Goal: Obtain resource: Download file/media

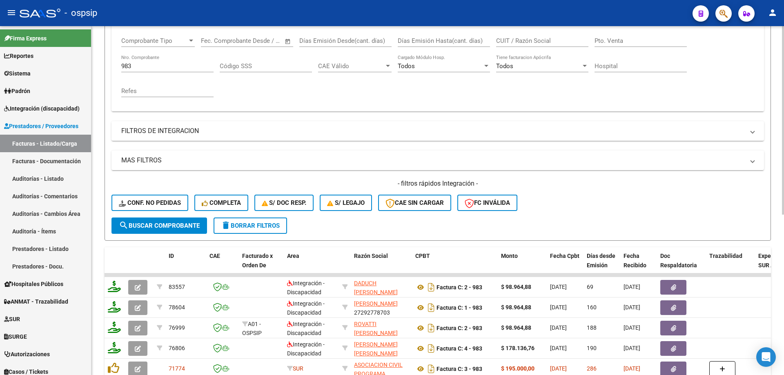
scroll to position [134, 0]
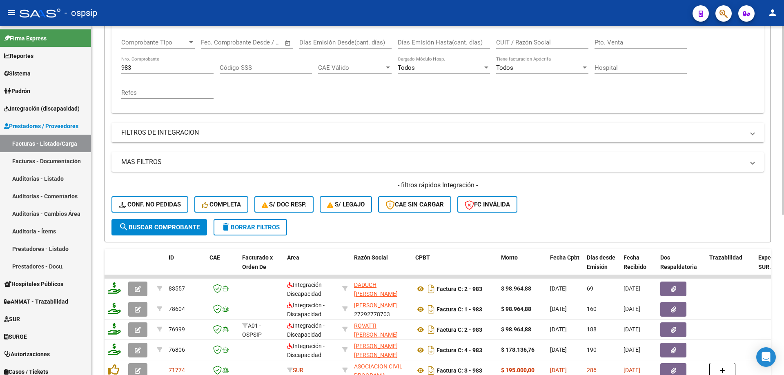
click at [129, 71] on input "983" at bounding box center [167, 67] width 92 height 7
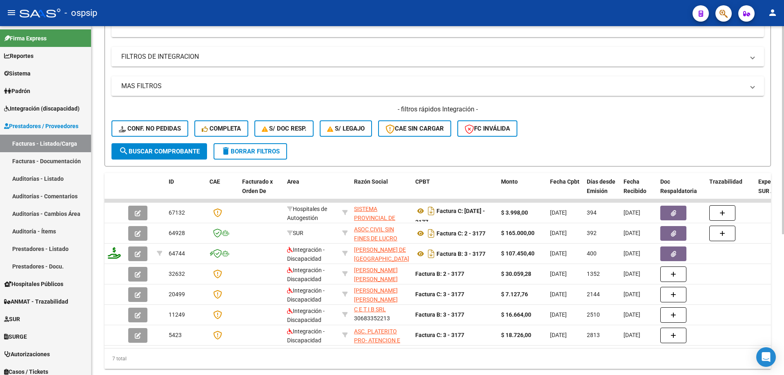
scroll to position [216, 0]
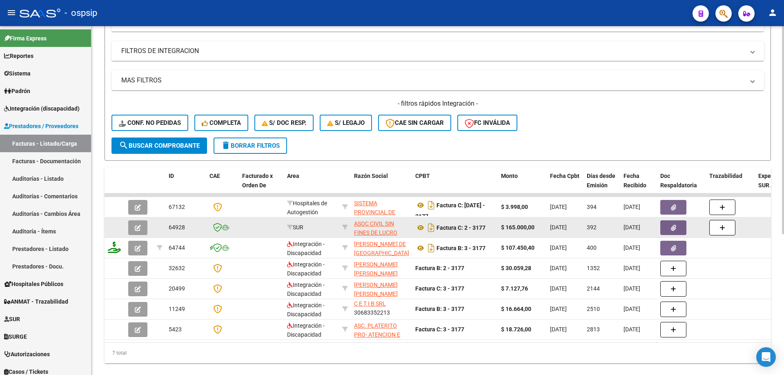
type input "3177"
click at [137, 225] on icon "button" at bounding box center [138, 228] width 6 height 6
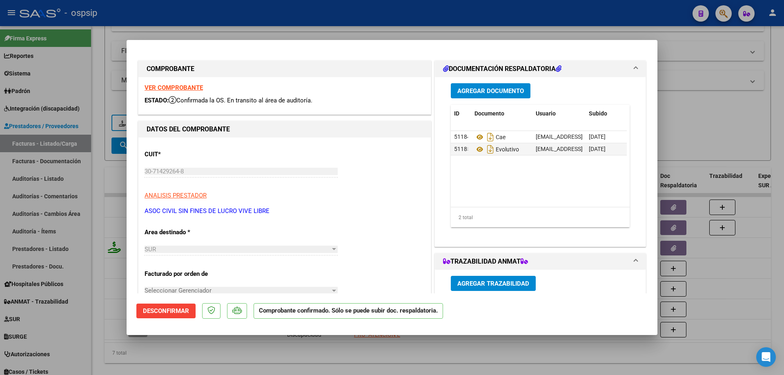
click at [198, 87] on strong "VER COMPROBANTE" at bounding box center [174, 87] width 58 height 7
click at [477, 147] on icon at bounding box center [479, 150] width 11 height 10
click at [181, 88] on strong "VER COMPROBANTE" at bounding box center [174, 87] width 58 height 7
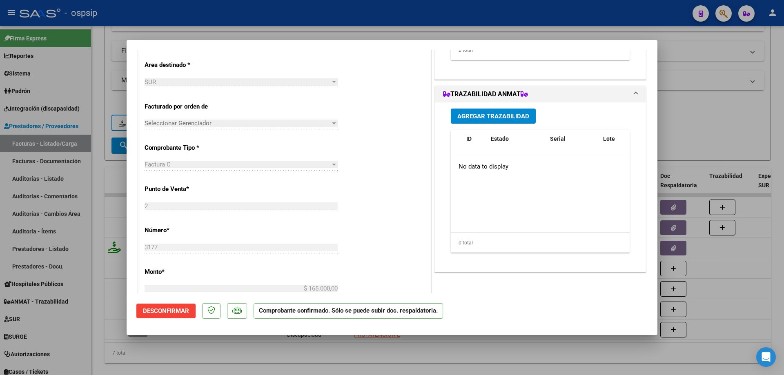
scroll to position [163, 0]
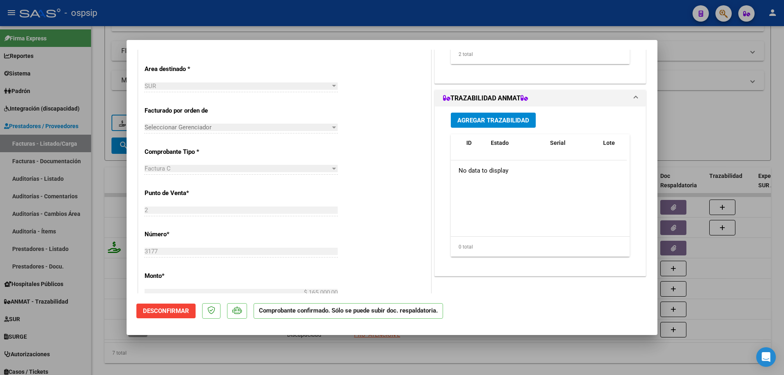
click at [99, 178] on div at bounding box center [392, 187] width 784 height 375
type input "$ 0,00"
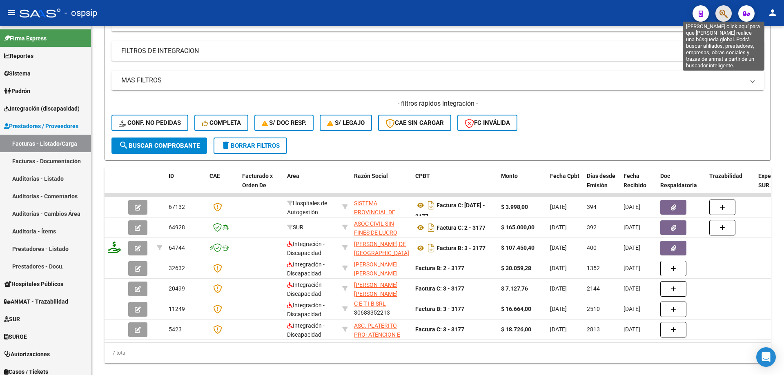
click at [723, 11] on icon "button" at bounding box center [723, 13] width 8 height 9
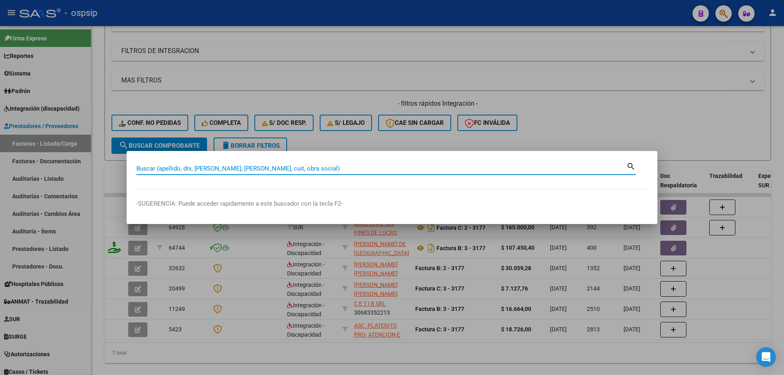
click at [174, 171] on input "Buscar (apellido, dni, cuil, nro traspaso, cuit, obra social)" at bounding box center [381, 168] width 490 height 7
paste input "20135188825"
type input "20135188825"
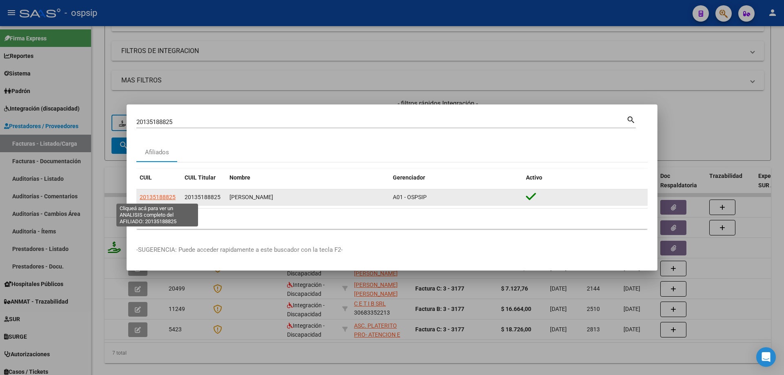
click at [171, 196] on span "20135188825" at bounding box center [158, 197] width 36 height 7
type textarea "20135188825"
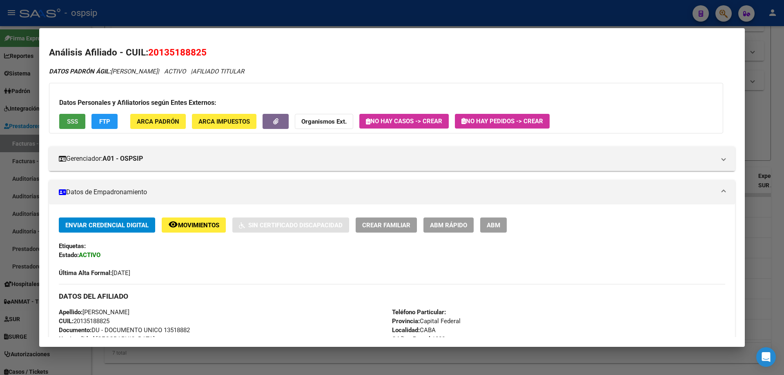
click at [72, 120] on span "SSS" at bounding box center [72, 121] width 11 height 7
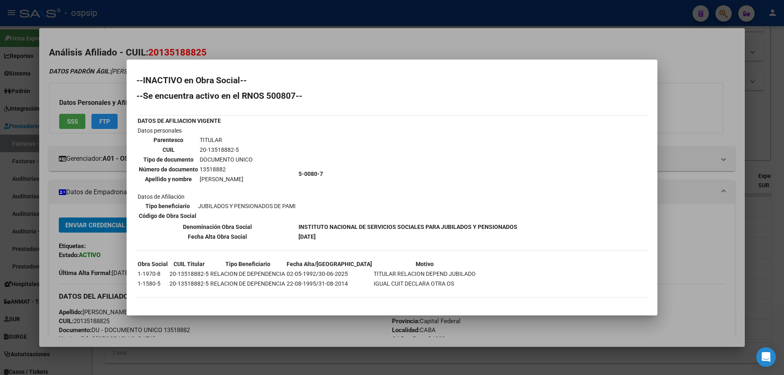
click at [63, 211] on div at bounding box center [392, 187] width 784 height 375
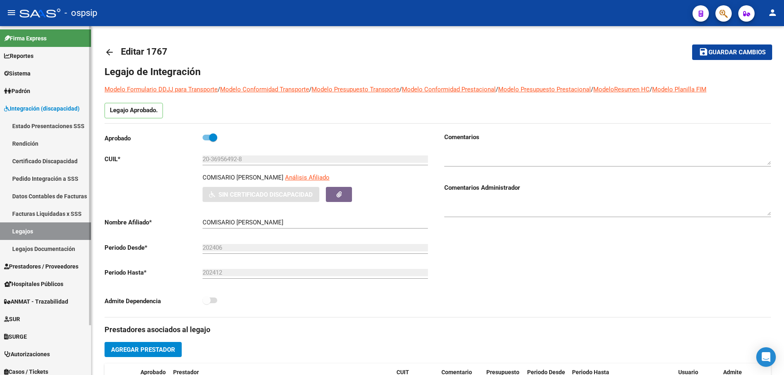
scroll to position [327, 0]
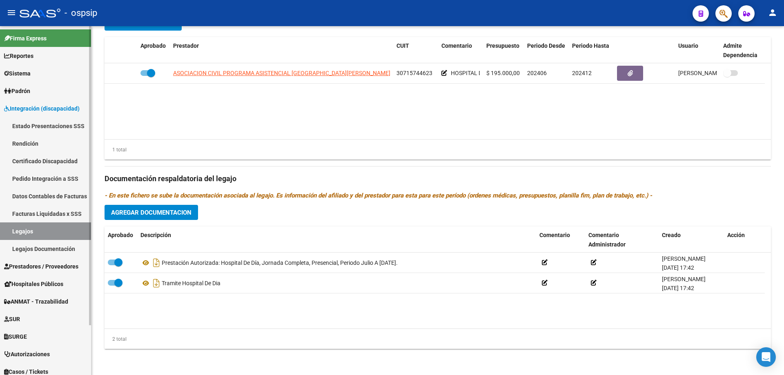
click at [39, 226] on link "Legajos" at bounding box center [45, 231] width 91 height 18
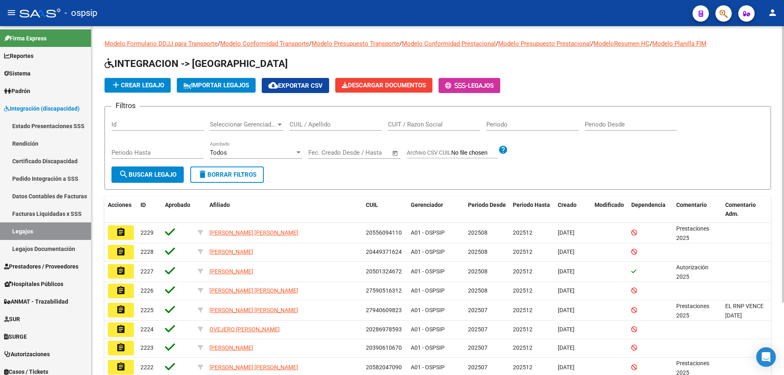
click at [327, 128] on input "CUIL / Apellido" at bounding box center [335, 124] width 92 height 7
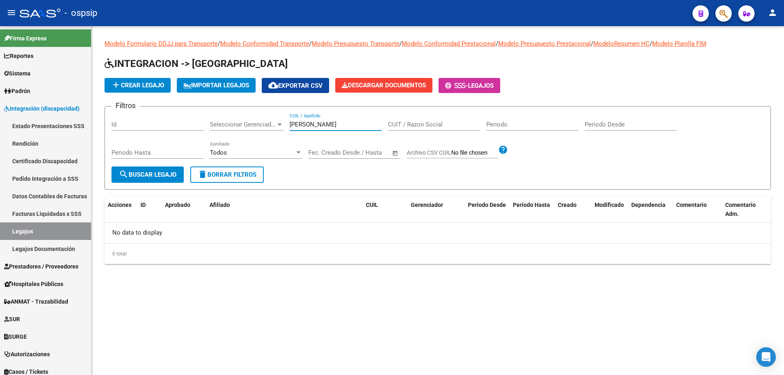
click at [317, 120] on div "[PERSON_NAME] CUIL / Apellido" at bounding box center [335, 122] width 92 height 18
click at [318, 123] on input "[PERSON_NAME]" at bounding box center [335, 124] width 92 height 7
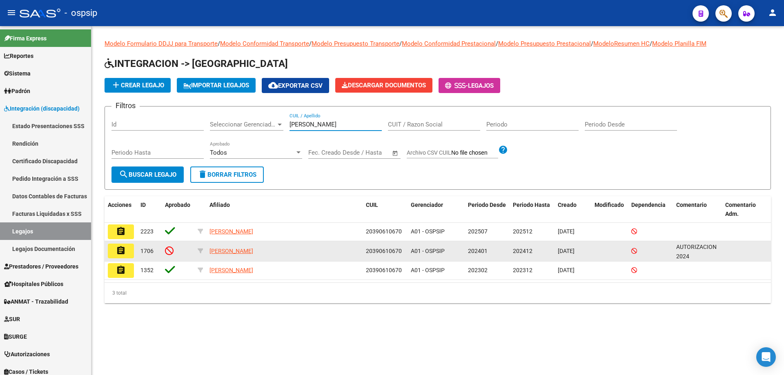
type input "[PERSON_NAME]"
click at [116, 250] on button "assignment" at bounding box center [121, 251] width 26 height 15
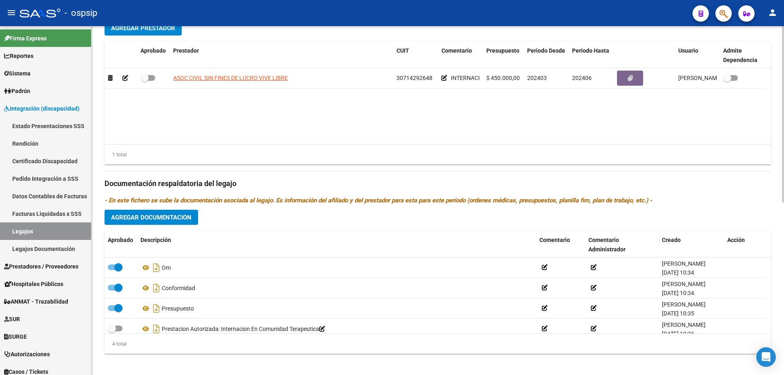
scroll to position [341, 0]
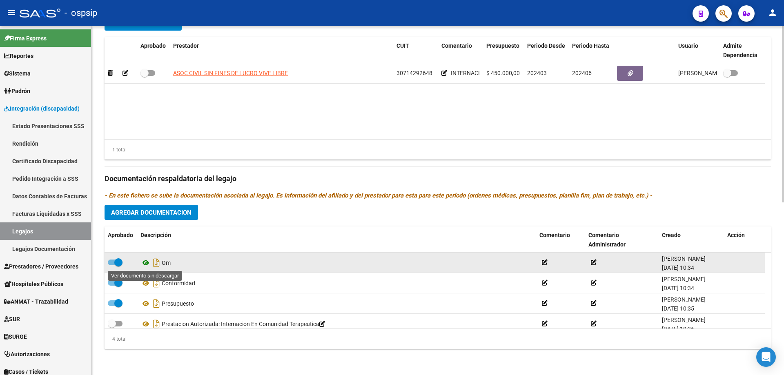
click at [144, 262] on icon at bounding box center [145, 263] width 11 height 10
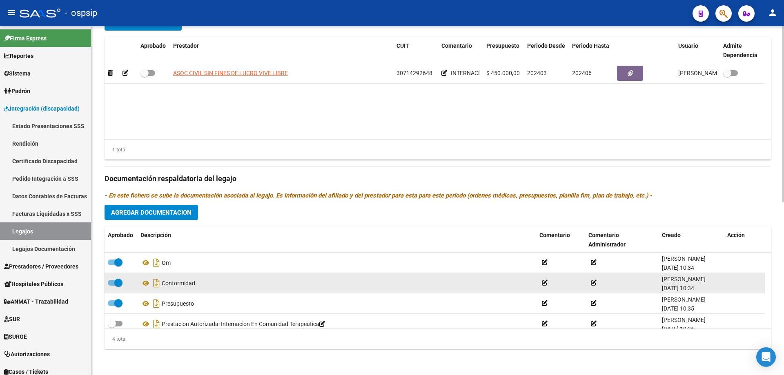
scroll to position [8, 0]
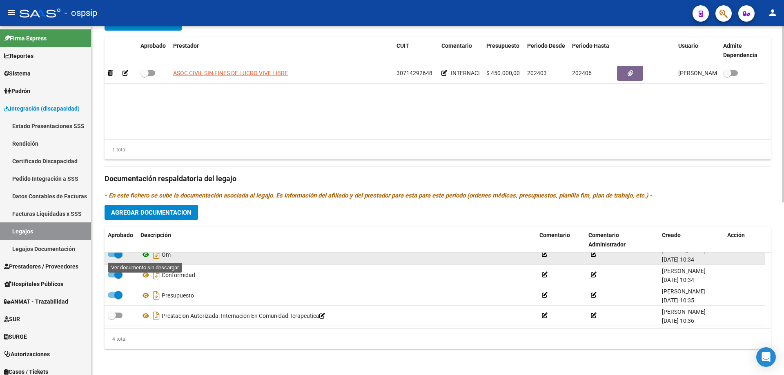
click at [145, 254] on icon at bounding box center [145, 255] width 11 height 10
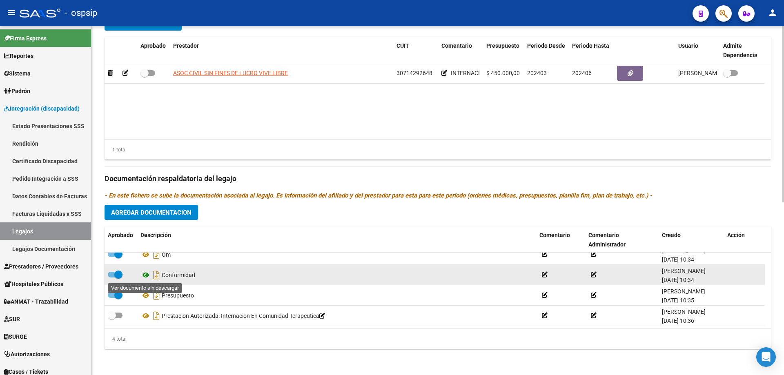
click at [146, 275] on icon at bounding box center [145, 275] width 11 height 10
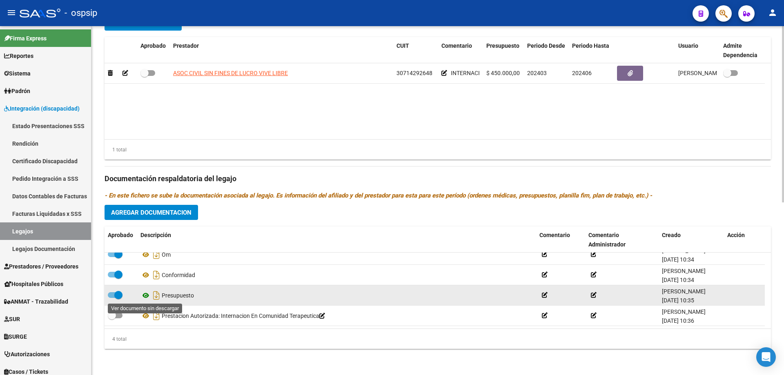
click at [145, 297] on icon at bounding box center [145, 296] width 11 height 10
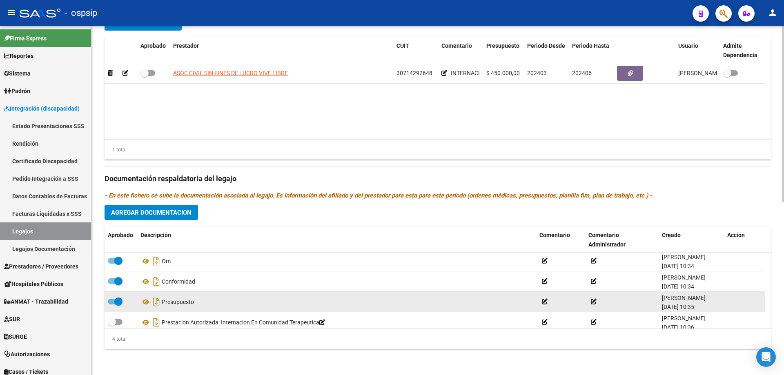
scroll to position [0, 0]
